Goal: Information Seeking & Learning: Learn about a topic

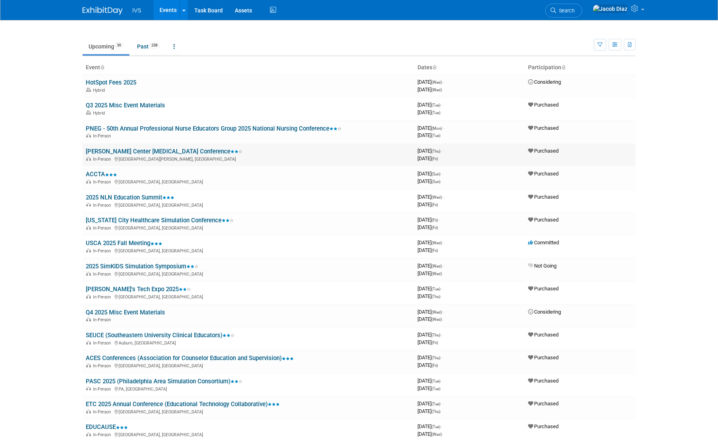
click at [144, 149] on link "[PERSON_NAME] Center [MEDICAL_DATA] Conference" at bounding box center [164, 151] width 157 height 7
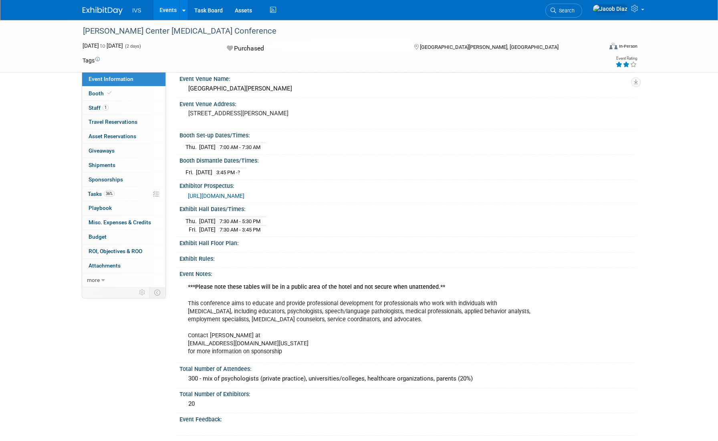
scroll to position [80, 0]
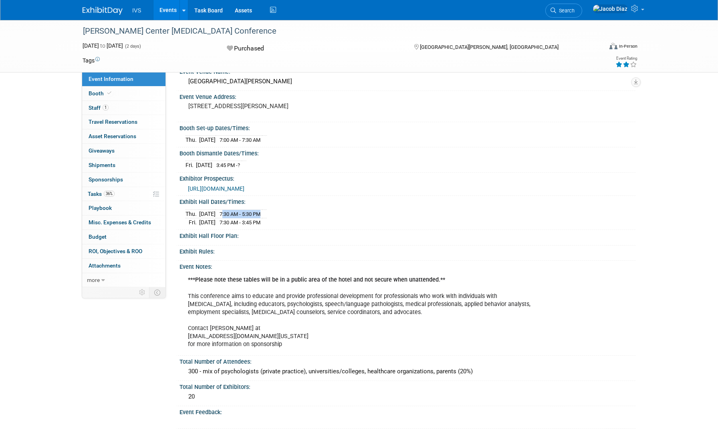
drag, startPoint x: 281, startPoint y: 212, endPoint x: 233, endPoint y: 215, distance: 47.7
click at [233, 215] on tr "Thu. Sep 11, 2025 7:30 AM - 5:30 PM" at bounding box center [225, 213] width 81 height 9
click at [260, 213] on span "7:30 AM - 5:30 PM" at bounding box center [239, 214] width 41 height 6
drag, startPoint x: 279, startPoint y: 211, endPoint x: 234, endPoint y: 214, distance: 45.3
click at [234, 214] on td "7:30 AM - 5:30 PM" at bounding box center [238, 213] width 46 height 9
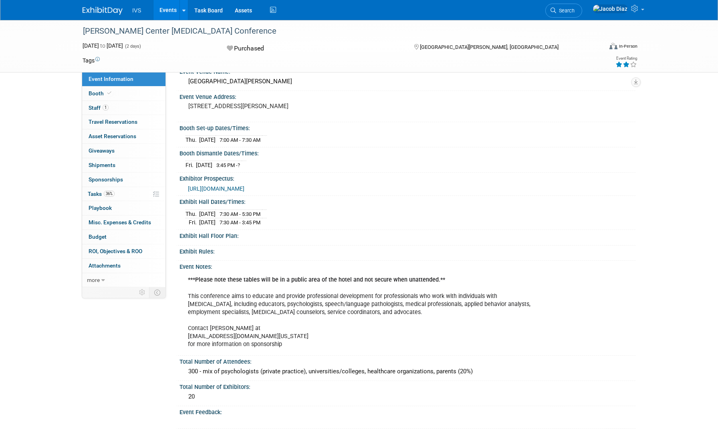
click at [233, 214] on td "7:30 AM - 5:30 PM" at bounding box center [238, 213] width 46 height 9
drag, startPoint x: 278, startPoint y: 222, endPoint x: 258, endPoint y: 222, distance: 20.0
click at [258, 222] on td "7:30 AM - 3:45 PM" at bounding box center [238, 222] width 46 height 8
click at [267, 221] on td at bounding box center [264, 222] width 5 height 8
drag, startPoint x: 278, startPoint y: 221, endPoint x: 259, endPoint y: 223, distance: 18.9
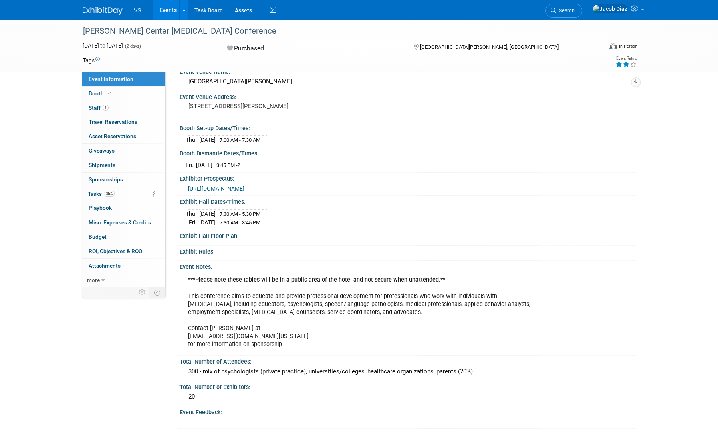
click at [259, 223] on td "7:30 AM - 3:45 PM" at bounding box center [238, 222] width 46 height 8
click at [269, 226] on div "Thu. Sep 11, 2025 7:30 AM - 5:30 PM Fri. Sep 12, 2025 7:30 AM - 3:45 PM Save Ch…" at bounding box center [407, 216] width 456 height 22
click at [260, 222] on span "7:30 AM - 3:45 PM" at bounding box center [239, 222] width 41 height 6
click at [260, 223] on span "7:30 AM - 3:45 PM" at bounding box center [239, 222] width 41 height 6
click at [232, 219] on td "7:30 AM - 3:45 PM" at bounding box center [238, 222] width 46 height 8
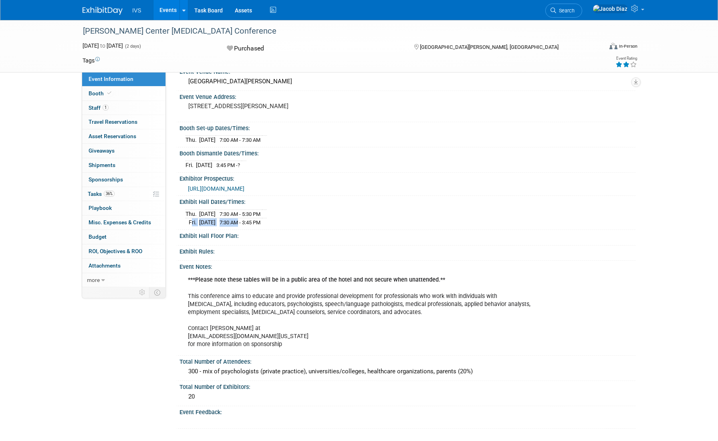
drag, startPoint x: 190, startPoint y: 220, endPoint x: 257, endPoint y: 222, distance: 67.7
click at [253, 222] on tr "Fri. Sep 12, 2025 7:30 AM - 3:45 PM" at bounding box center [225, 222] width 81 height 8
click at [260, 222] on span "7:30 AM - 3:45 PM" at bounding box center [239, 222] width 41 height 6
drag, startPoint x: 263, startPoint y: 213, endPoint x: 187, endPoint y: 213, distance: 75.7
click at [187, 213] on tr "Thu. Sep 11, 2025 7:30 AM - 5:30 PM" at bounding box center [225, 213] width 81 height 9
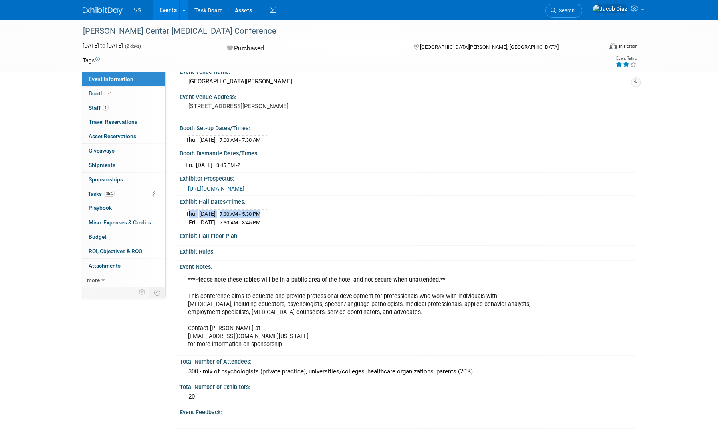
click at [260, 213] on span "7:30 AM - 5:30 PM" at bounding box center [239, 214] width 41 height 6
drag, startPoint x: 279, startPoint y: 222, endPoint x: 235, endPoint y: 222, distance: 43.6
click at [235, 222] on td "7:30 AM - 3:45 PM" at bounding box center [238, 222] width 46 height 8
